Goal: Task Accomplishment & Management: Complete application form

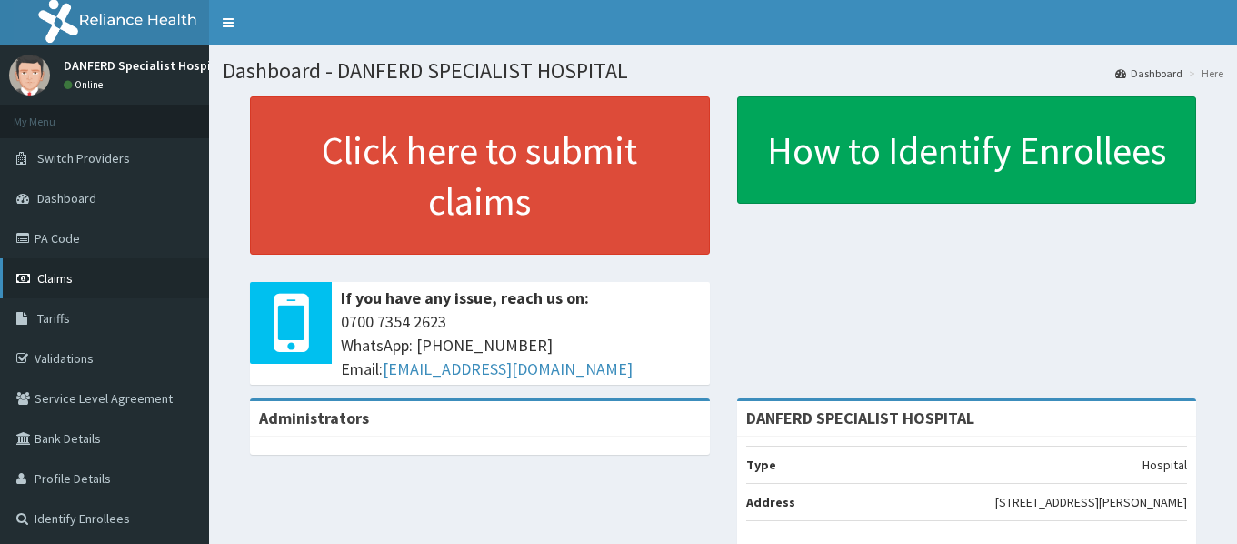
click at [50, 278] on span "Claims" at bounding box center [54, 278] width 35 height 16
click at [55, 322] on span "Tariffs" at bounding box center [53, 318] width 33 height 16
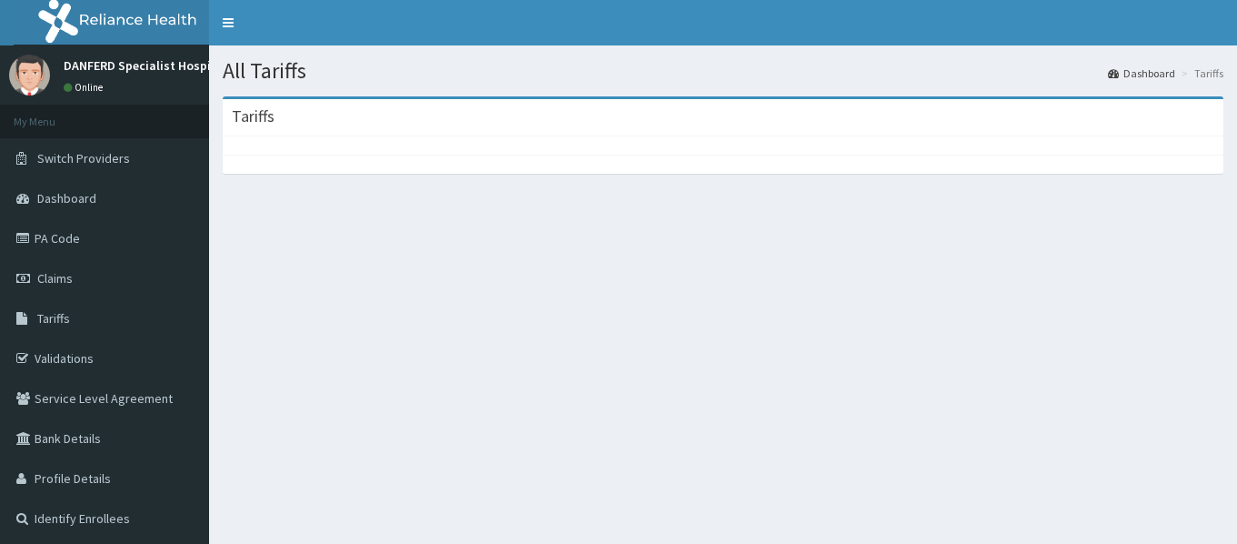
drag, startPoint x: 669, startPoint y: 313, endPoint x: 647, endPoint y: 308, distance: 22.3
click at [668, 313] on div "All Tariffs Dashboard Tariffs Tariffs" at bounding box center [723, 317] width 1028 height 544
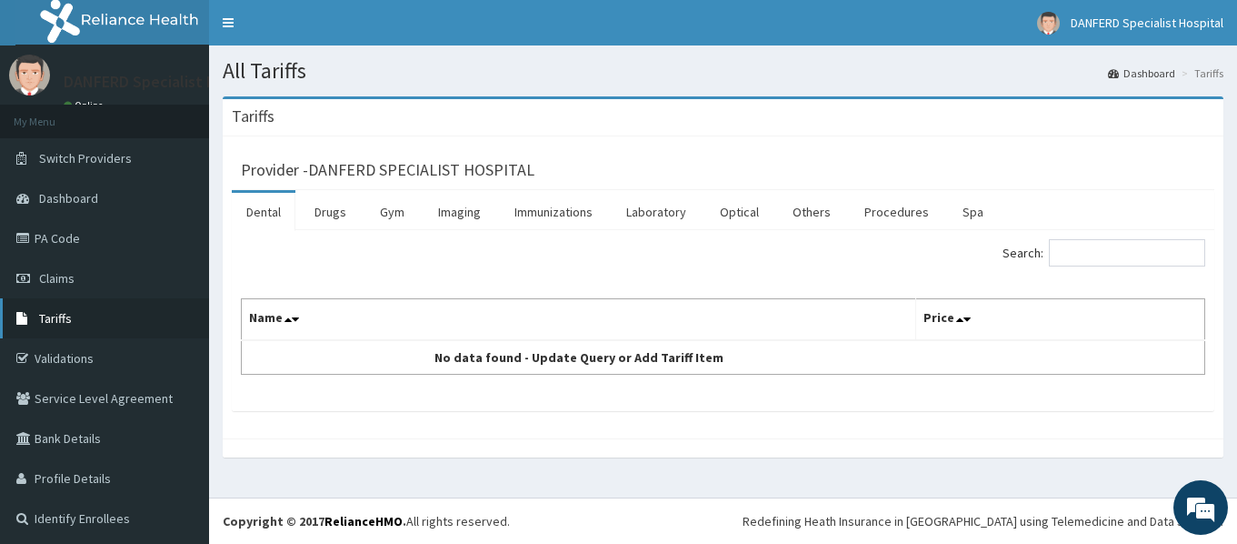
click at [61, 322] on span "Tariffs" at bounding box center [55, 318] width 33 height 16
click at [1121, 252] on input "Search:" at bounding box center [1127, 252] width 156 height 27
type input "e"
type input "ENT FIRST CO"
click at [61, 282] on span "Claims" at bounding box center [56, 278] width 35 height 16
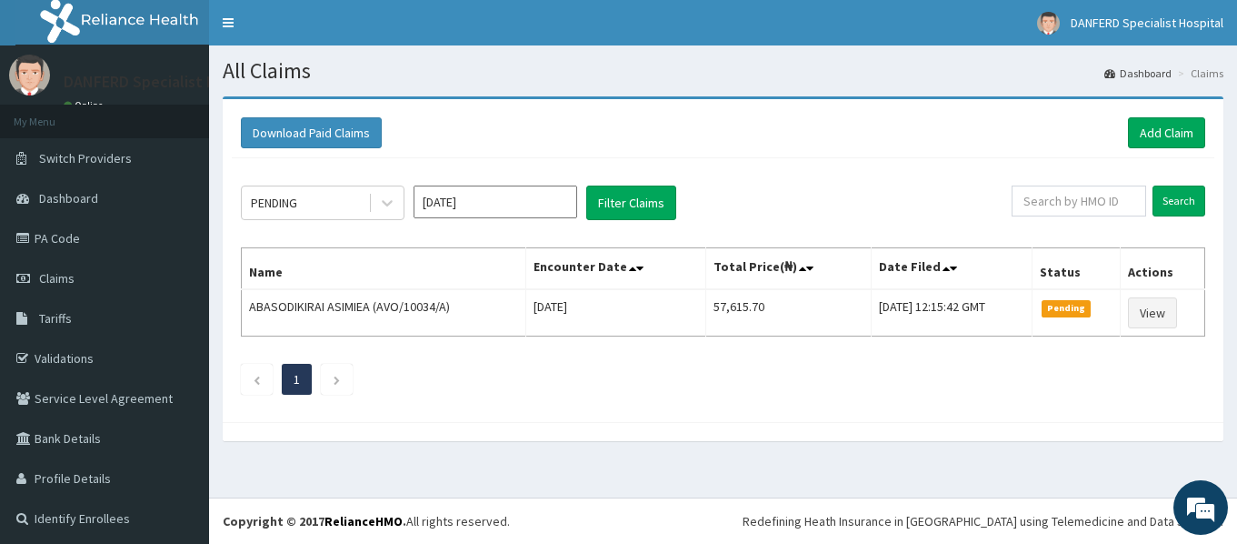
click at [1142, 115] on div "Download Paid Claims Add Claim" at bounding box center [723, 133] width 983 height 50
click at [1151, 136] on link "Add Claim" at bounding box center [1166, 132] width 77 height 31
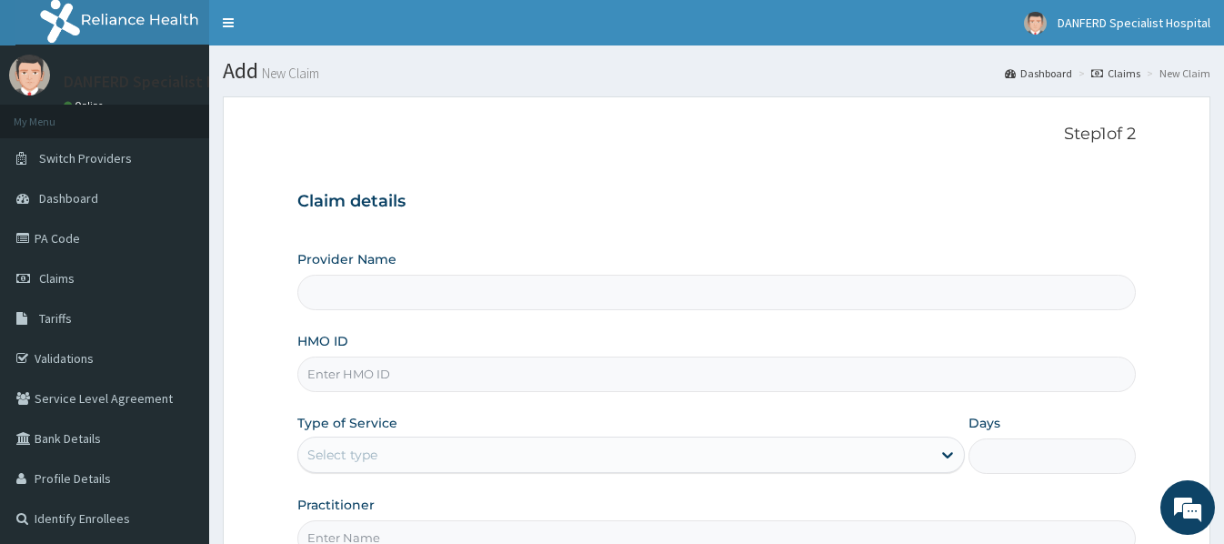
type input "DANFERD SPECIALIST HOSPITAL"
click at [357, 379] on input "HMO ID" at bounding box center [715, 373] width 837 height 35
type input "GML/10015/C"
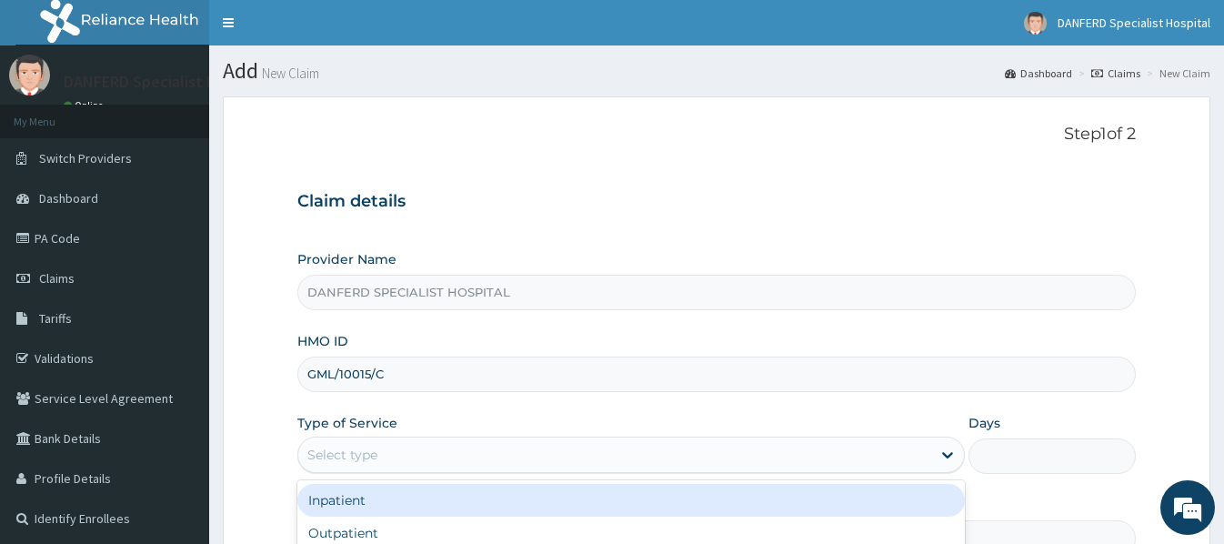
click at [412, 455] on div "Select type" at bounding box center [614, 454] width 633 height 29
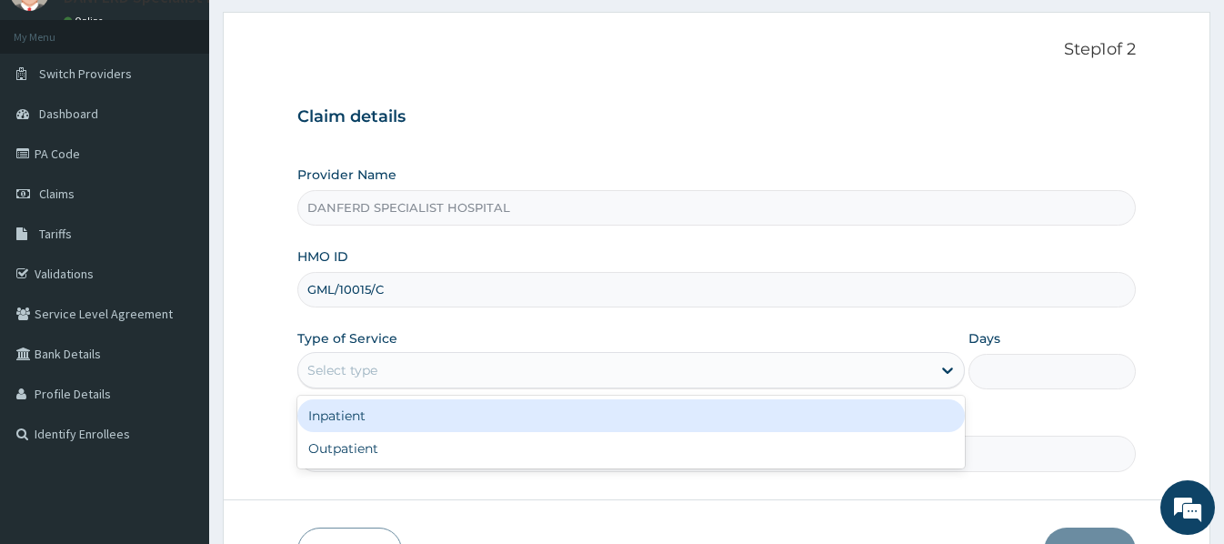
scroll to position [91, 0]
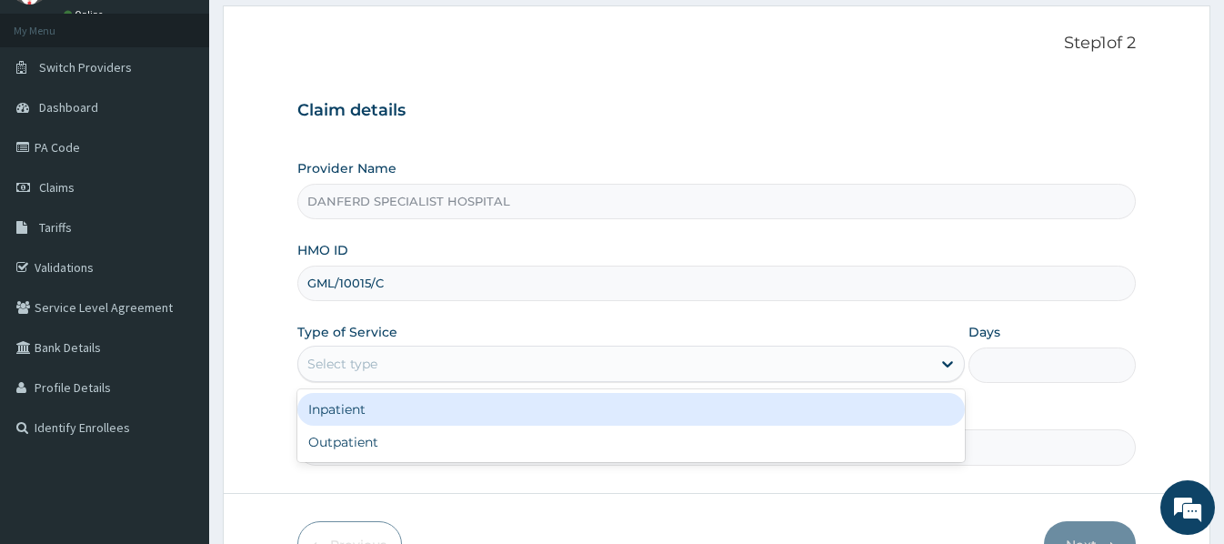
click at [362, 405] on div "Inpatient" at bounding box center [630, 409] width 667 height 33
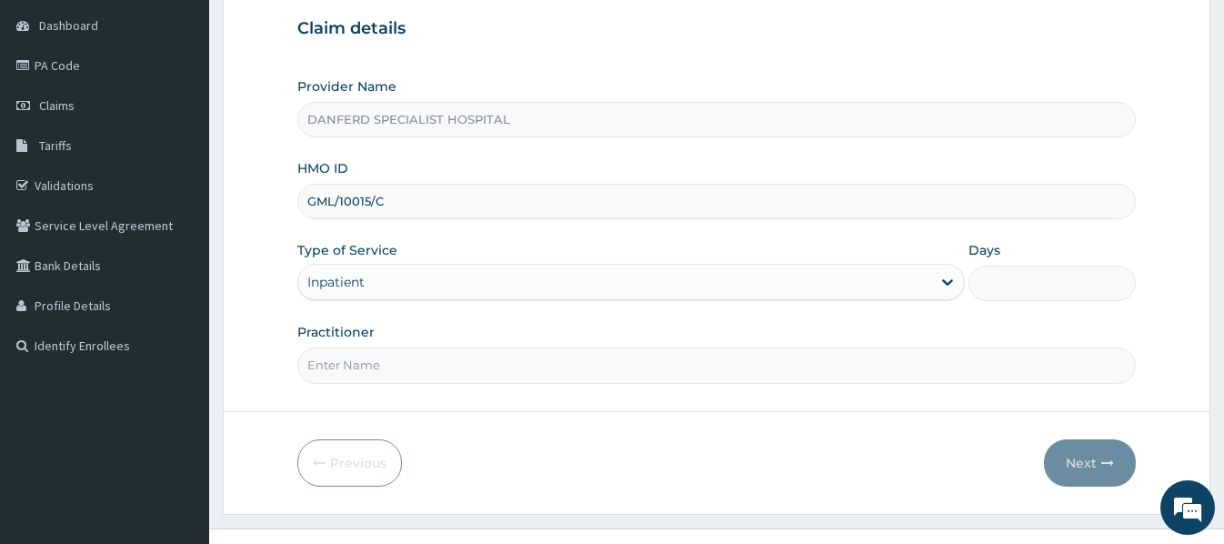
scroll to position [204, 0]
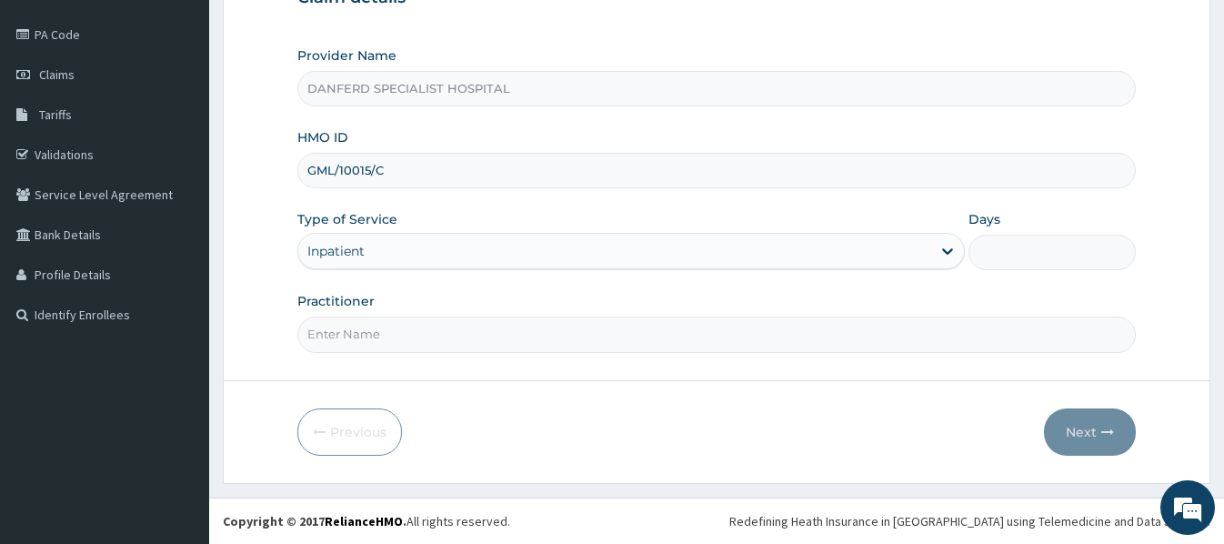
click at [989, 263] on input "Days" at bounding box center [1051, 252] width 166 height 35
type input "2"
click at [451, 330] on input "Practitioner" at bounding box center [715, 333] width 837 height 35
type input "DR. THEOPHILUS"
click at [1087, 426] on button "Next" at bounding box center [1090, 431] width 92 height 47
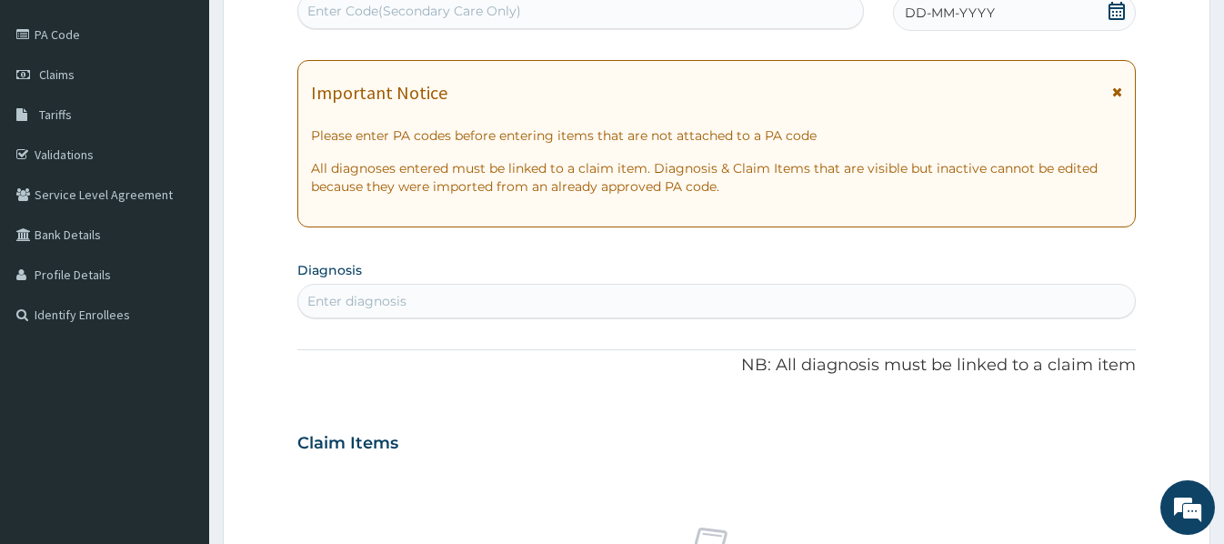
click at [1005, 15] on div "DD-MM-YYYY" at bounding box center [1014, 13] width 243 height 36
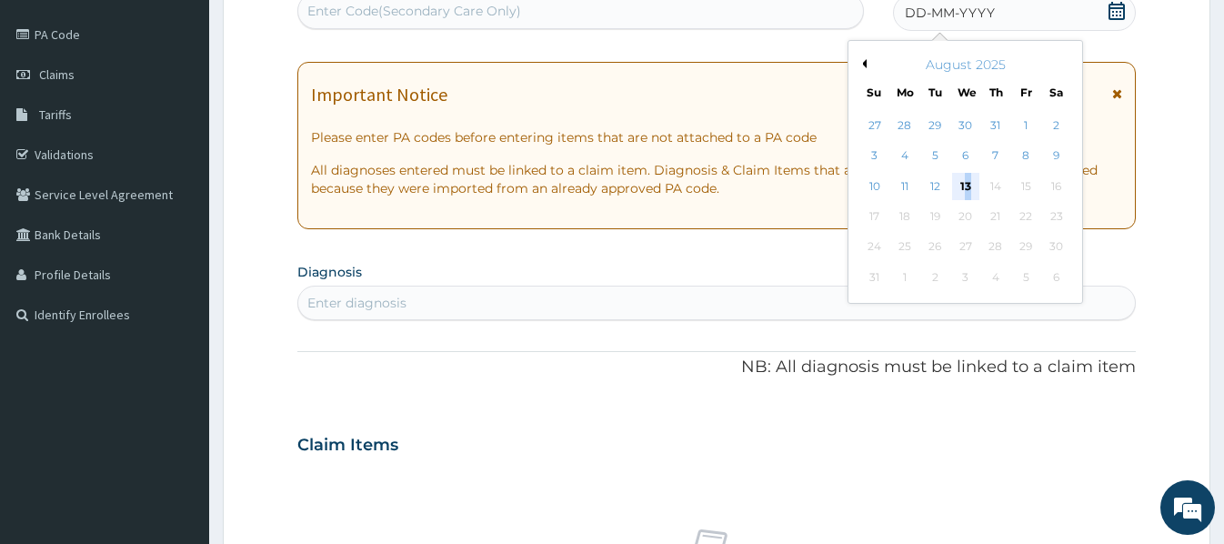
click at [966, 183] on div "13" at bounding box center [964, 186] width 27 height 27
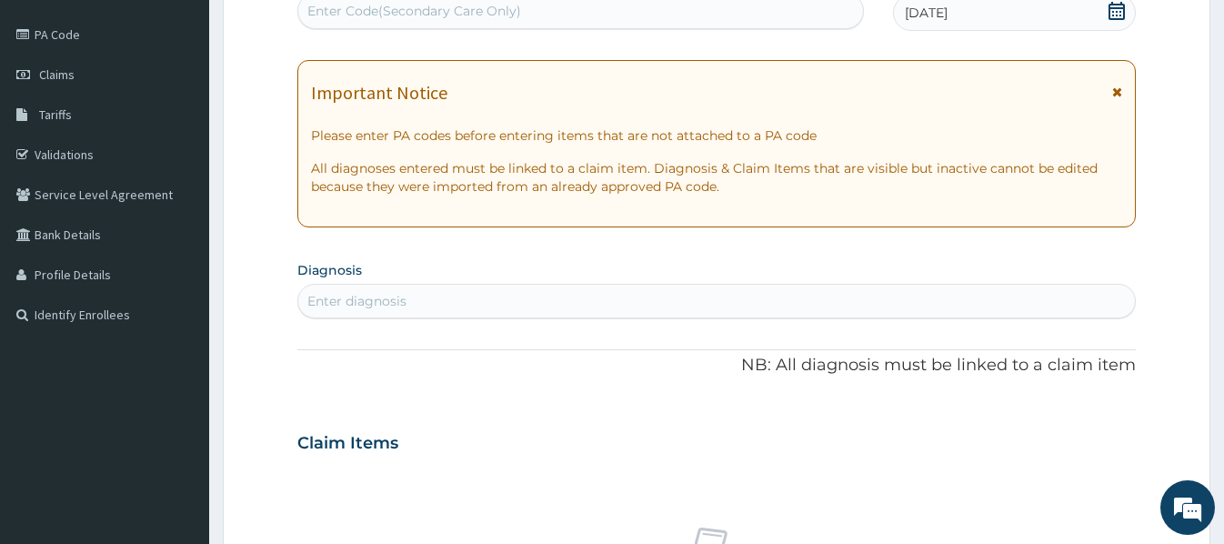
click at [418, 305] on div "Enter diagnosis" at bounding box center [715, 300] width 835 height 29
type input "ADENO"
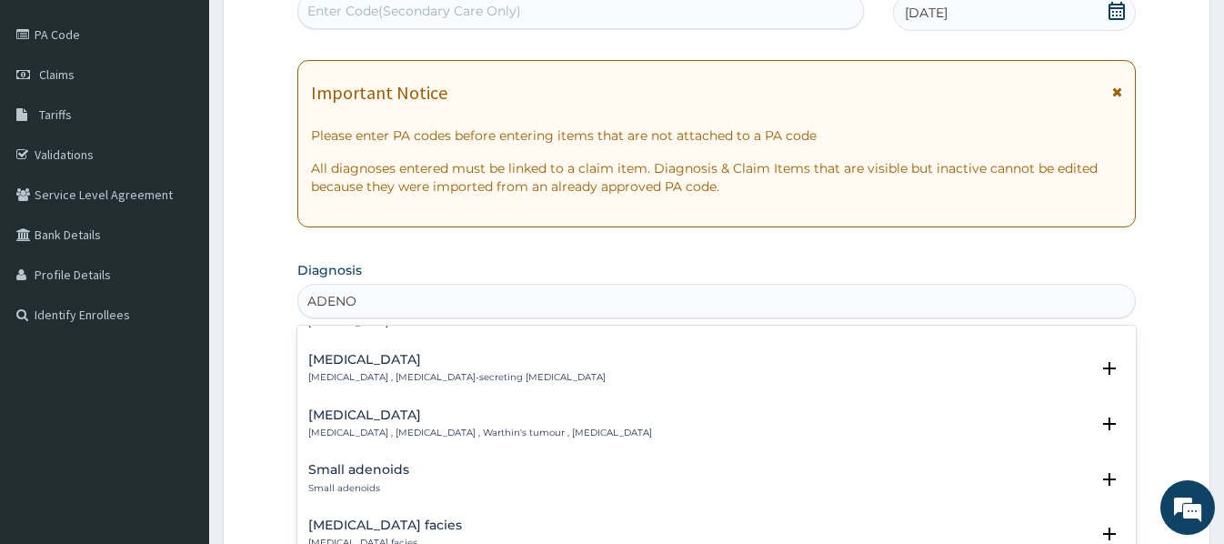
scroll to position [455, 0]
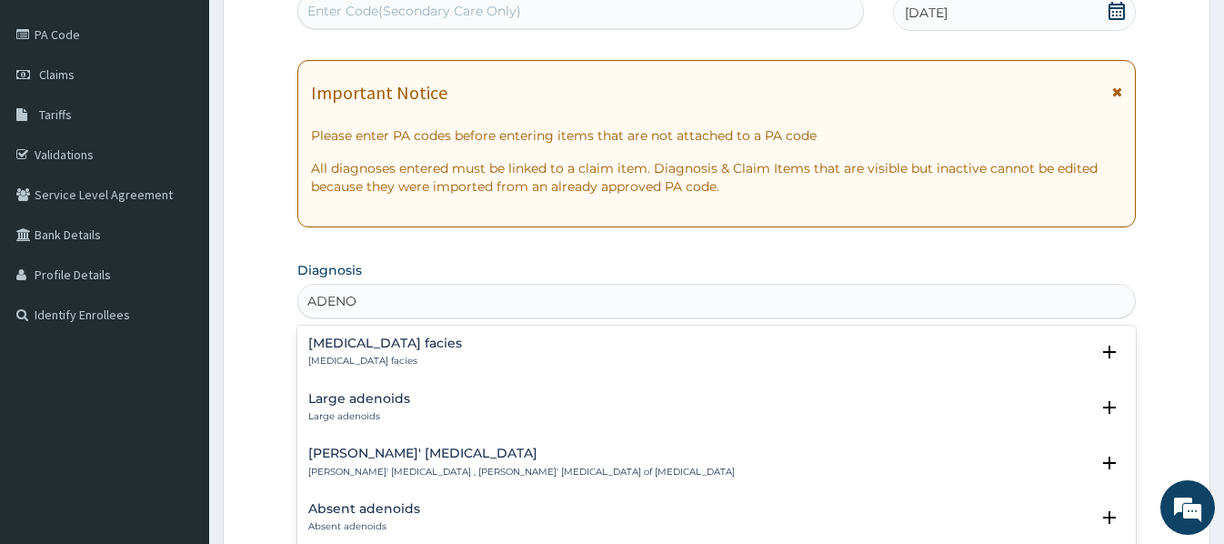
click at [396, 392] on h4 "Large adenoids" at bounding box center [359, 399] width 102 height 14
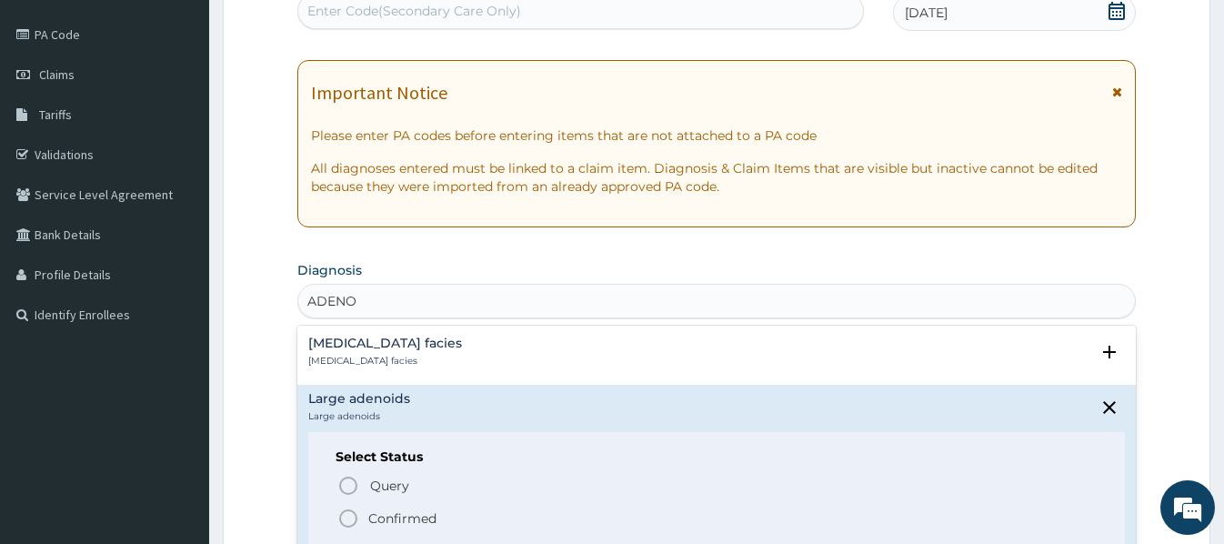
click at [404, 509] on p "Confirmed" at bounding box center [402, 518] width 68 height 18
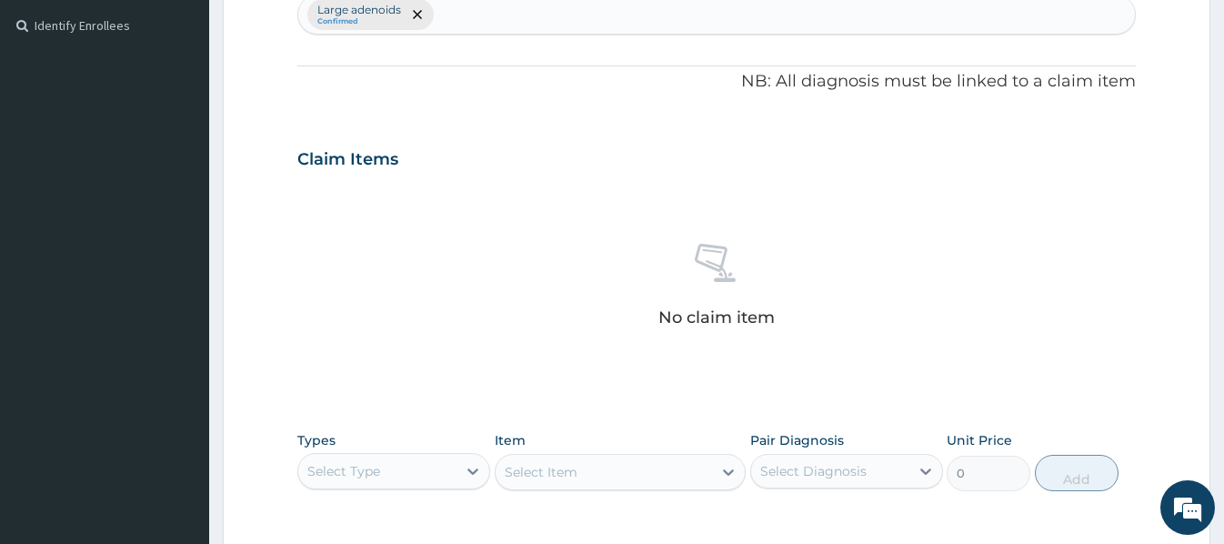
scroll to position [658, 0]
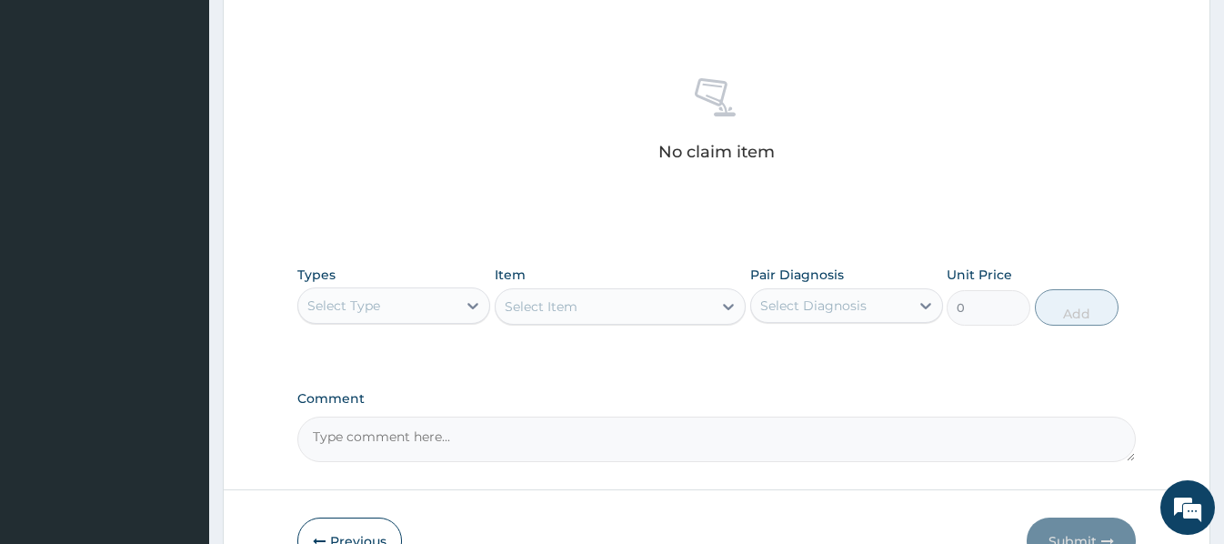
click at [405, 303] on div "Select Type" at bounding box center [377, 305] width 158 height 29
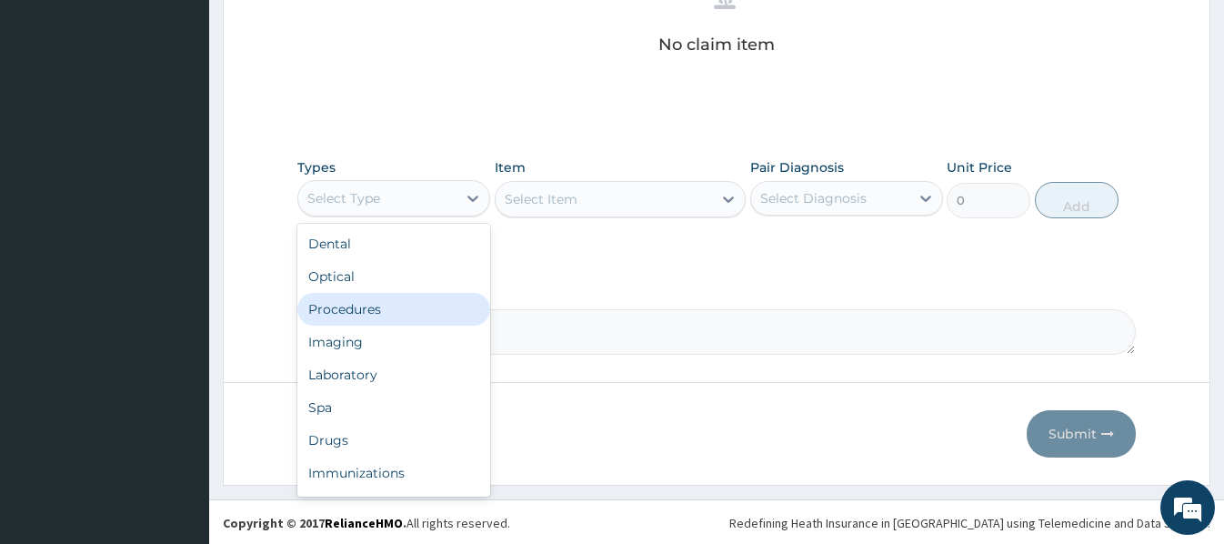
scroll to position [767, 0]
click at [367, 313] on div "Procedures" at bounding box center [393, 307] width 193 height 33
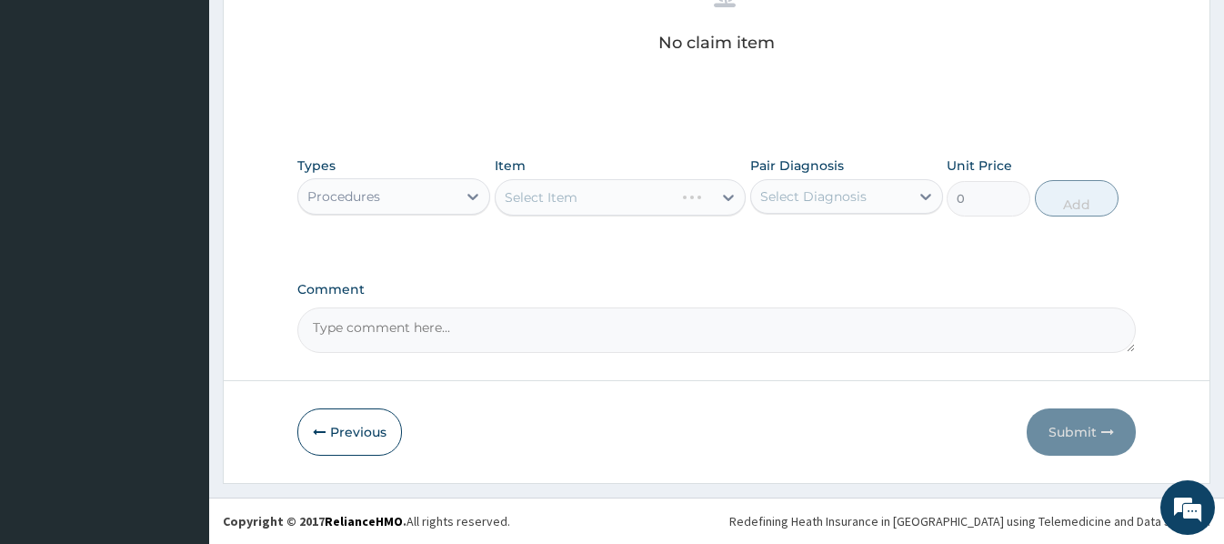
click at [507, 195] on div "Select Item" at bounding box center [620, 197] width 251 height 36
click at [510, 189] on div "Select Item" at bounding box center [620, 197] width 251 height 36
click at [505, 197] on div "Select Item" at bounding box center [620, 197] width 251 height 36
click at [507, 193] on div "Select Item" at bounding box center [620, 197] width 251 height 36
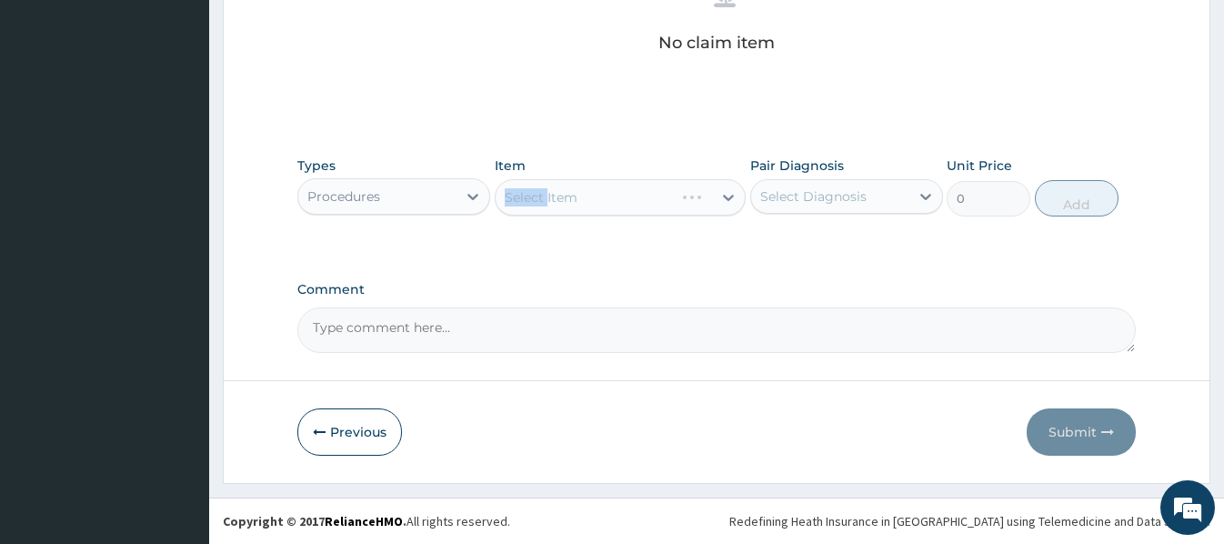
click at [519, 190] on div "Select Item" at bounding box center [620, 197] width 251 height 36
click at [510, 195] on div "Select Item" at bounding box center [620, 197] width 251 height 36
click at [505, 185] on div "Select Item" at bounding box center [603, 197] width 216 height 29
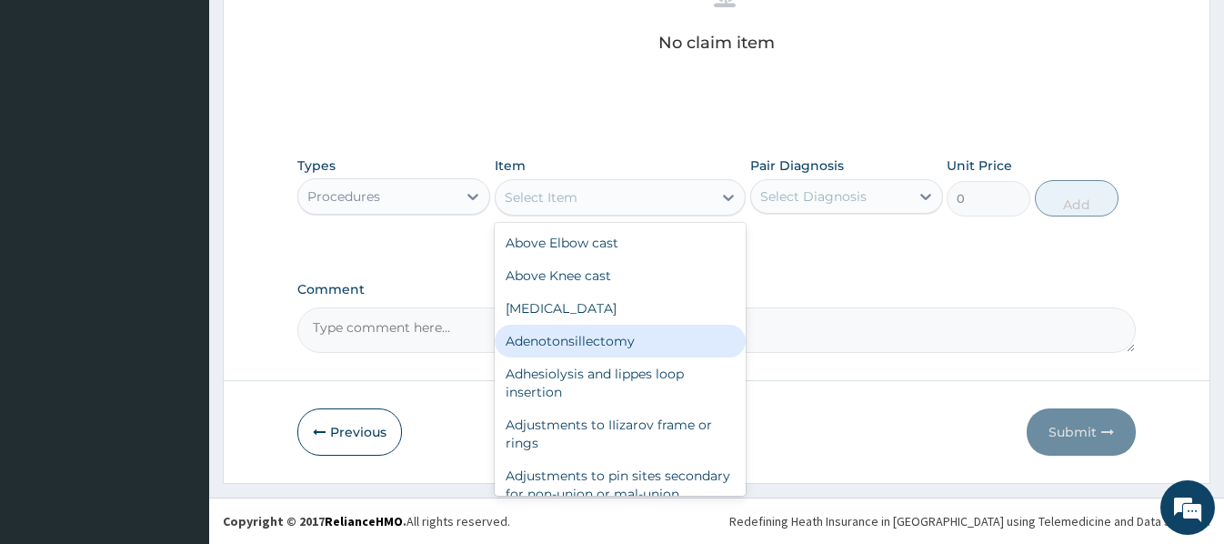
click at [580, 338] on div "Adenotonsillectomy" at bounding box center [620, 341] width 251 height 33
type input "166625"
